Goal: Information Seeking & Learning: Check status

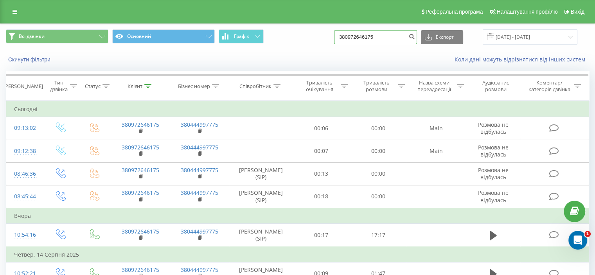
drag, startPoint x: 393, startPoint y: 37, endPoint x: 326, endPoint y: 40, distance: 67.0
click at [326, 40] on div "Всі дзвінки Основний Графік 380972646175 Експорт .csv .xls .xlsx 20.05.2025 - 2…" at bounding box center [297, 36] width 583 height 15
paste input "676861753"
type input "380676861753"
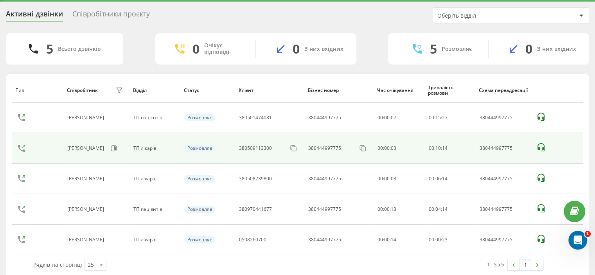
scroll to position [31, 0]
